Goal: Task Accomplishment & Management: Use online tool/utility

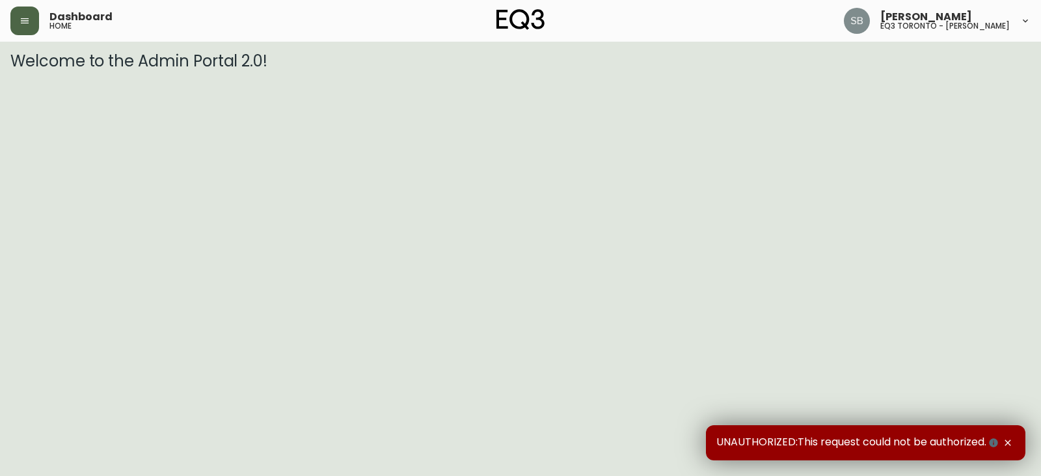
click at [21, 27] on button "button" at bounding box center [24, 21] width 29 height 29
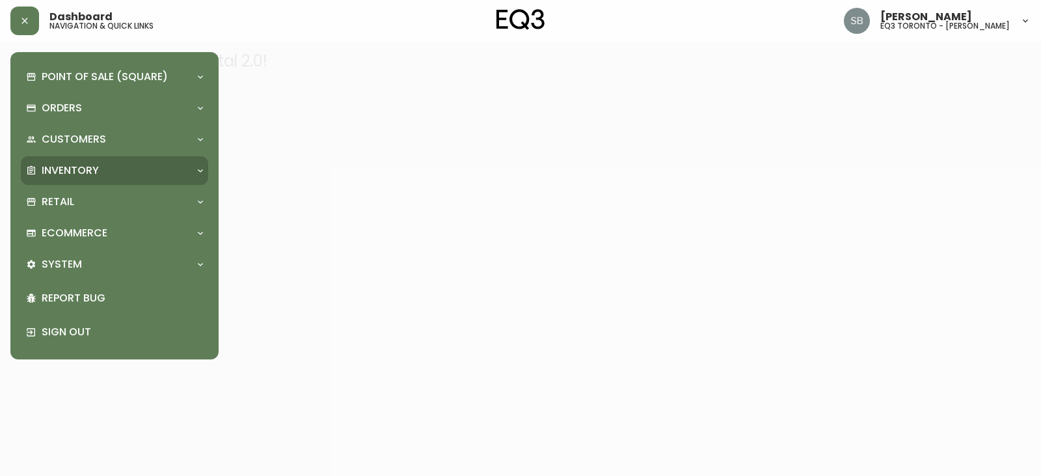
click at [60, 174] on p "Inventory" at bounding box center [70, 170] width 57 height 14
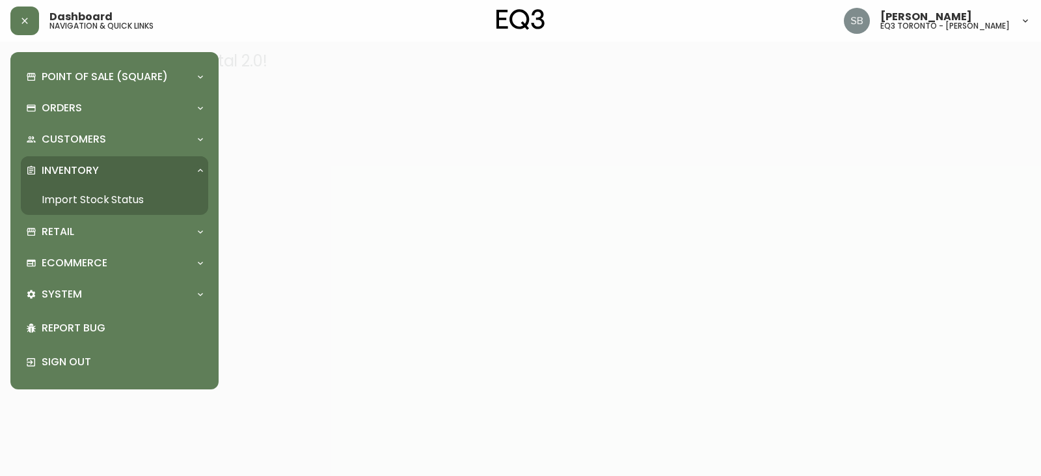
click at [94, 206] on link "Import Stock Status" at bounding box center [114, 200] width 187 height 30
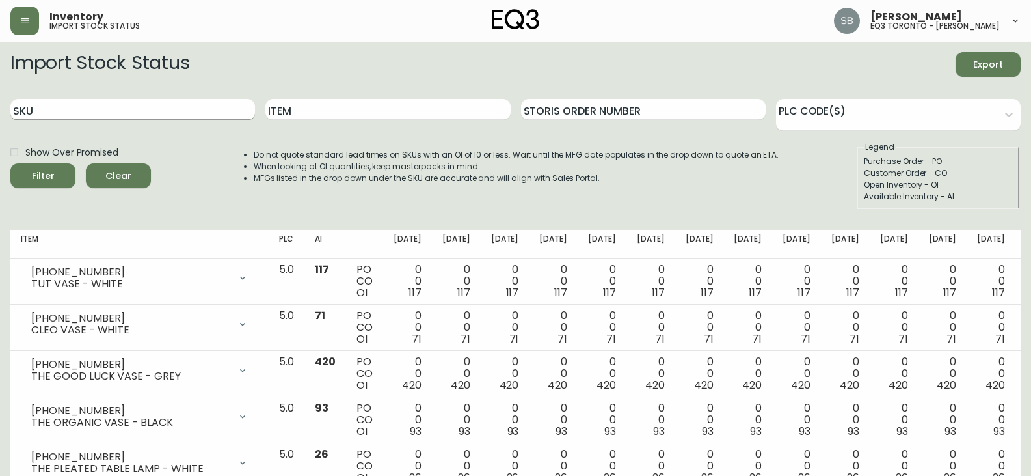
click at [125, 112] on input "SKU" at bounding box center [132, 109] width 245 height 21
paste input "30349-71"
type input "30349-71"
click at [10, 163] on button "Filter" at bounding box center [42, 175] width 65 height 25
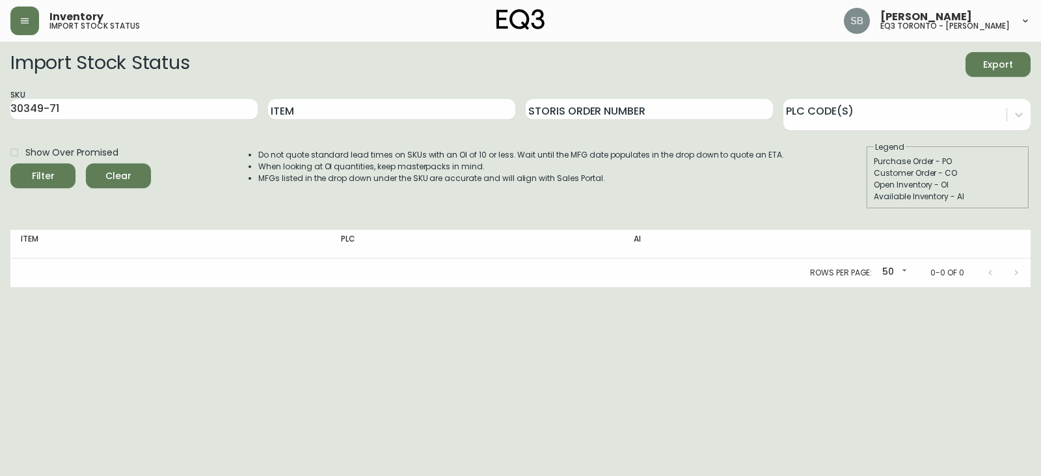
click at [243, 212] on div "Import Stock Status Export SKU 30349-71 Item Storis Order Number PLC Code(s) Sh…" at bounding box center [520, 135] width 1020 height 167
